Goal: Find specific page/section: Find specific page/section

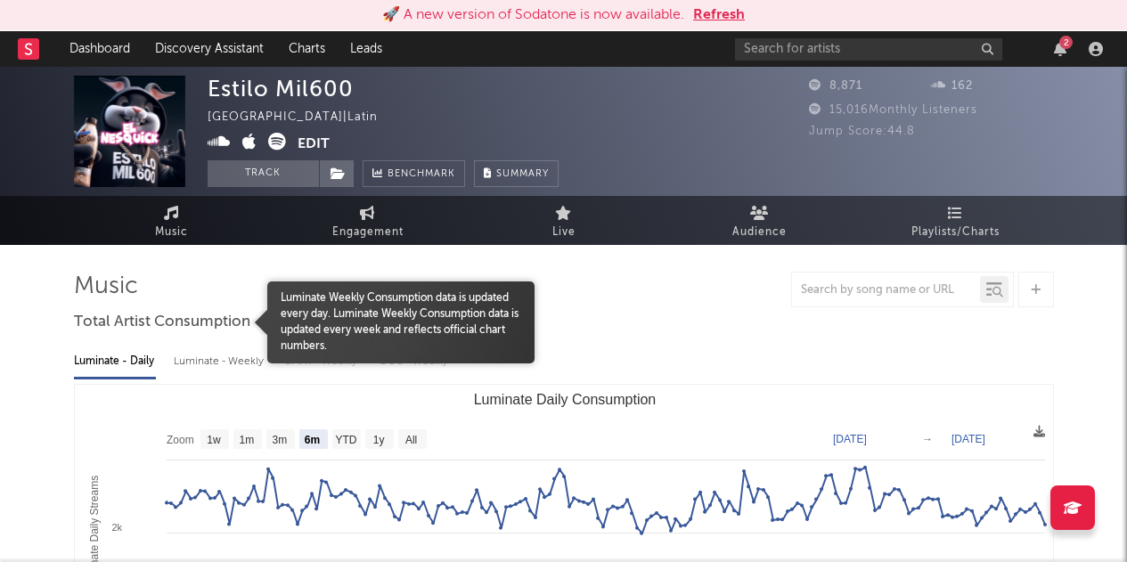
select select "6m"
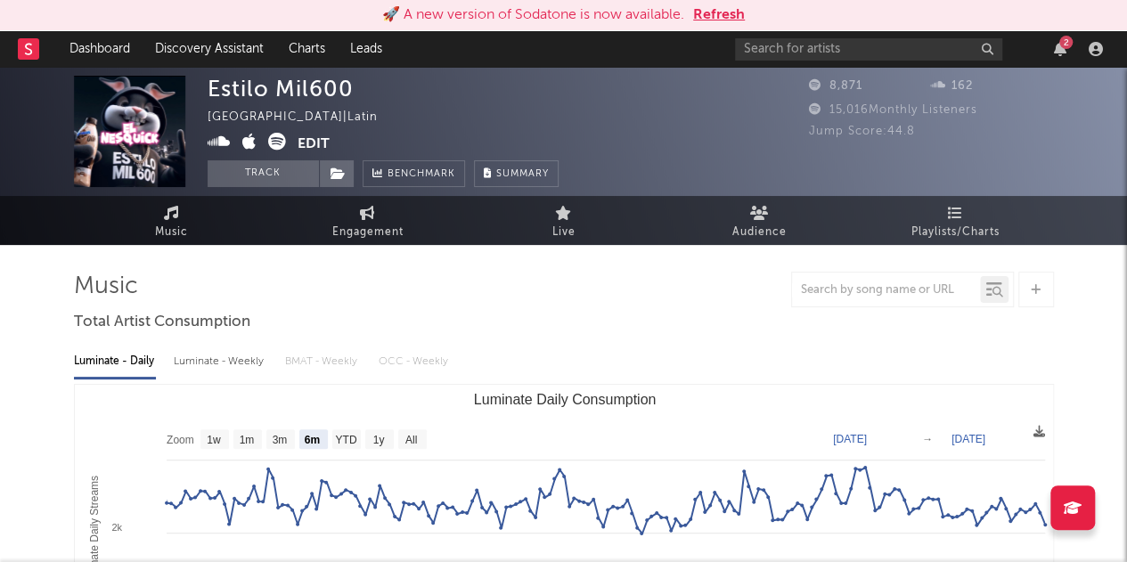
click at [15, 46] on nav "Dashboard Discovery Assistant Charts Leads 2" at bounding box center [563, 49] width 1127 height 36
click at [23, 51] on rect at bounding box center [28, 48] width 21 height 21
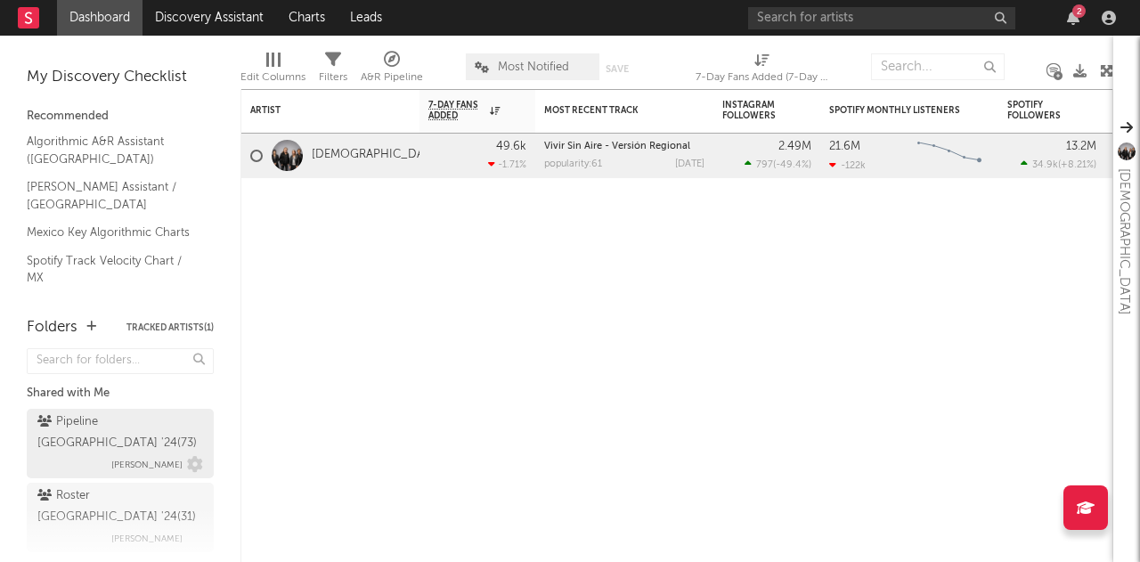
click at [101, 441] on div "Pipeline Mexico '24 ( 73 ) Giselle Cortes" at bounding box center [120, 443] width 166 height 64
